Goal: Information Seeking & Learning: Find specific page/section

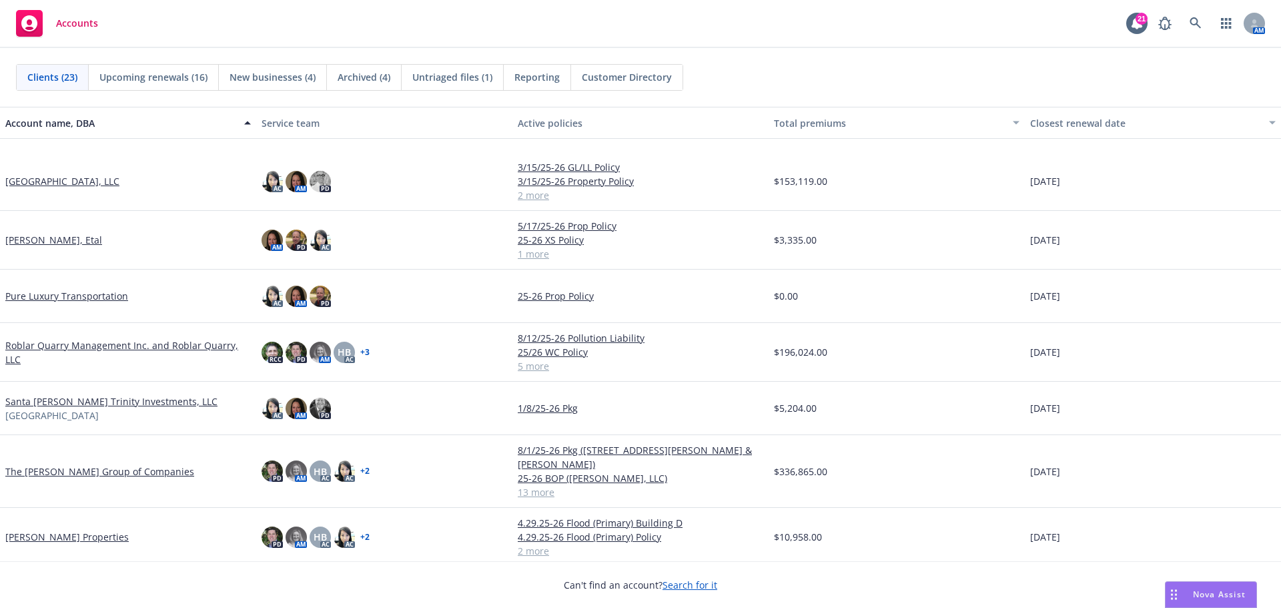
scroll to position [833, 0]
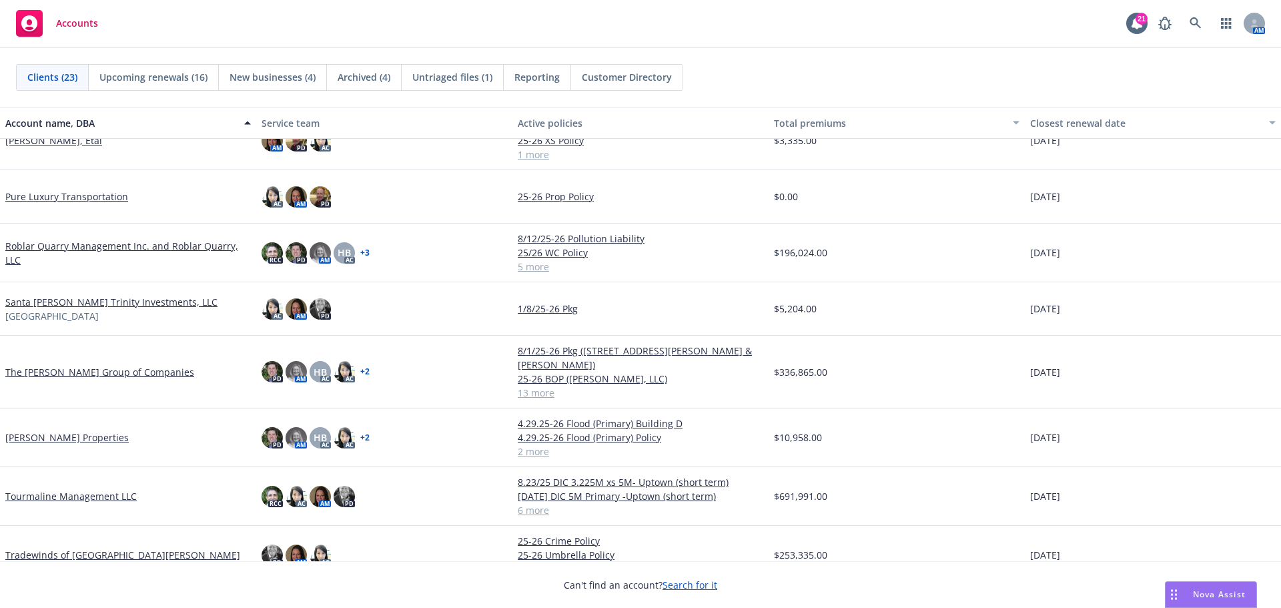
click at [51, 489] on link "Tourmaline Management LLC" at bounding box center [70, 496] width 131 height 14
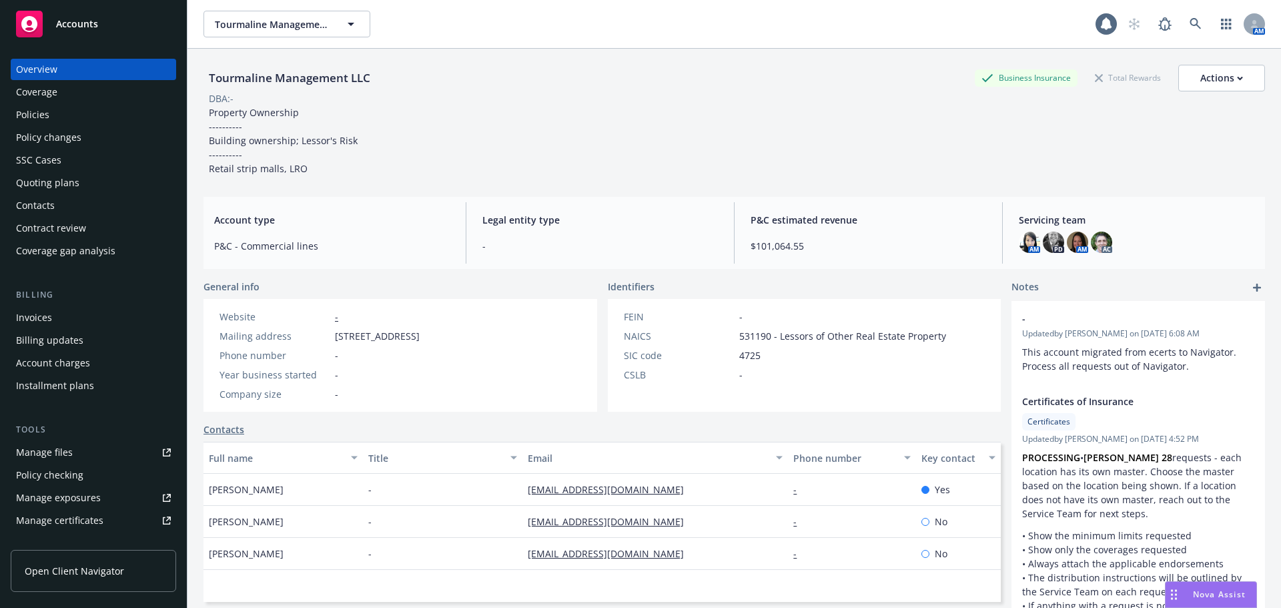
click at [59, 113] on div "Policies" at bounding box center [93, 114] width 155 height 21
